Goal: Information Seeking & Learning: Learn about a topic

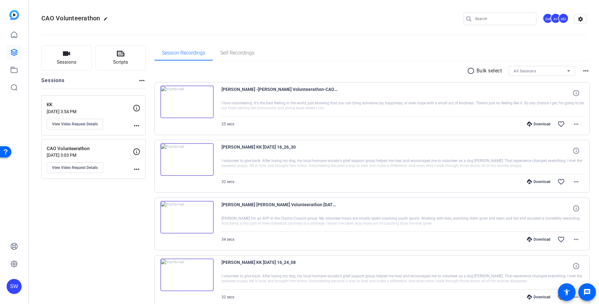
click at [116, 113] on p "[DATE] 3:54 PM" at bounding box center [90, 111] width 86 height 5
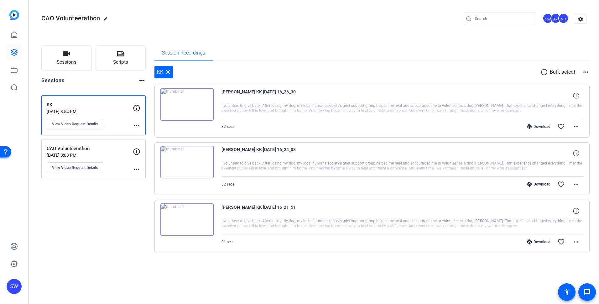
click at [186, 217] on img at bounding box center [186, 219] width 53 height 33
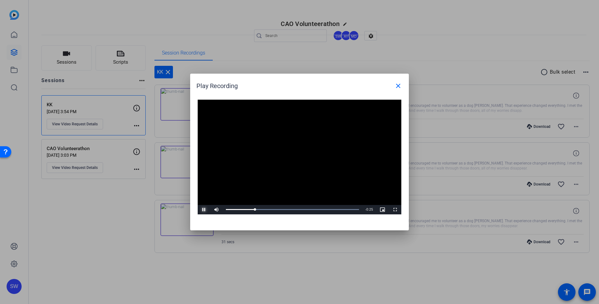
click at [205, 210] on span "Video Player" at bounding box center [204, 210] width 13 height 0
click at [397, 89] on mat-icon "close" at bounding box center [399, 86] width 8 height 8
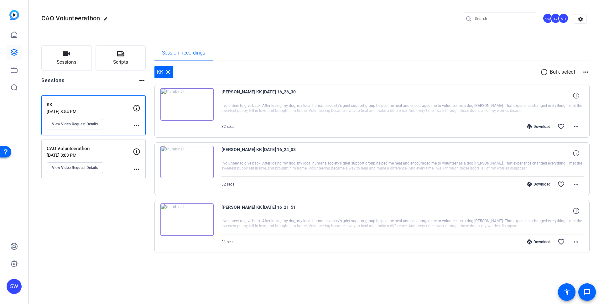
click at [184, 161] on img at bounding box center [186, 162] width 53 height 33
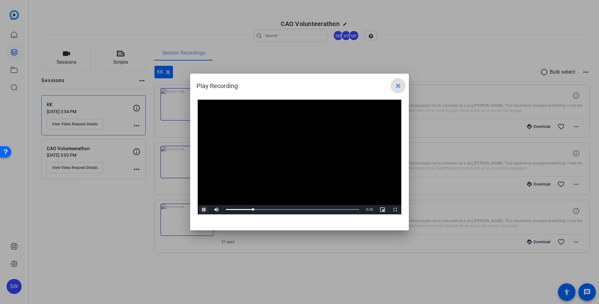
click at [202, 210] on span "Video Player" at bounding box center [204, 210] width 13 height 0
click at [399, 86] on mat-icon "close" at bounding box center [399, 86] width 8 height 8
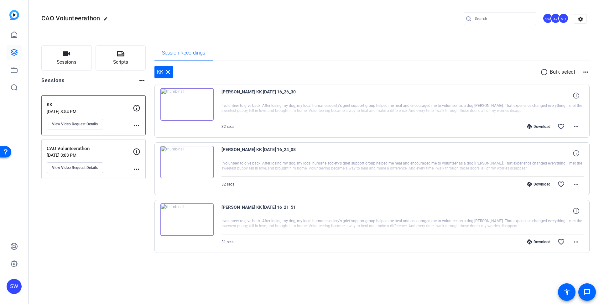
click at [109, 150] on p "CAO Volunteerathon" at bounding box center [90, 148] width 86 height 7
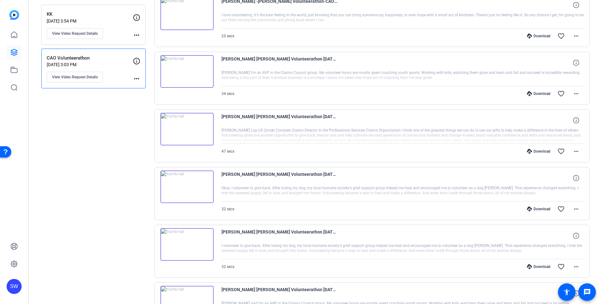
scroll to position [78, 0]
